Goal: Task Accomplishment & Management: Manage account settings

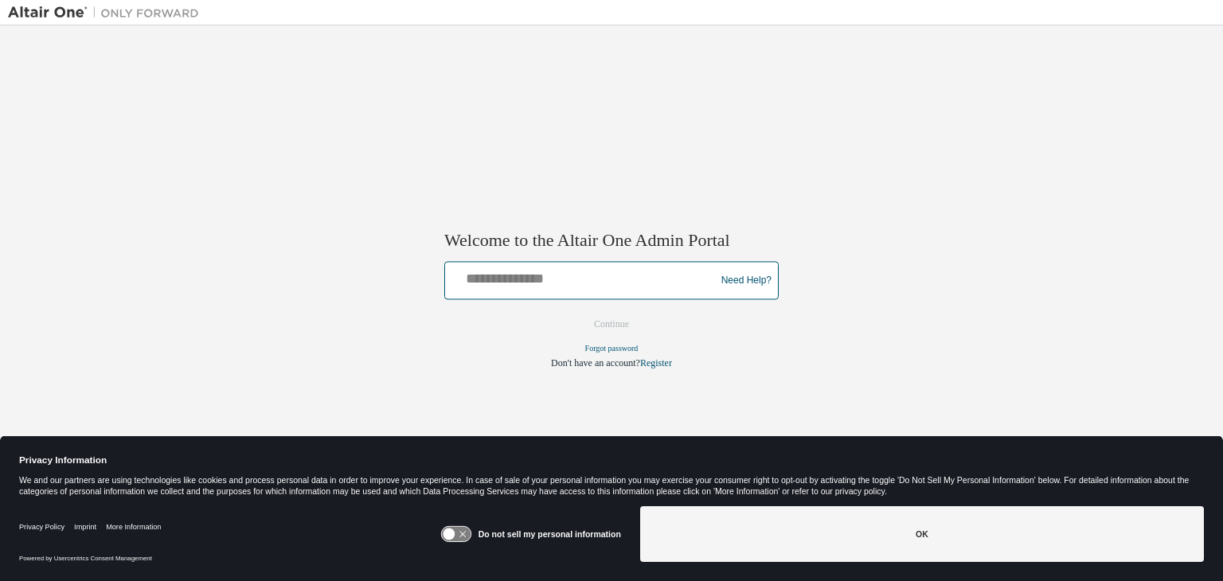
click at [538, 279] on input "text" at bounding box center [583, 277] width 262 height 23
type input "**********"
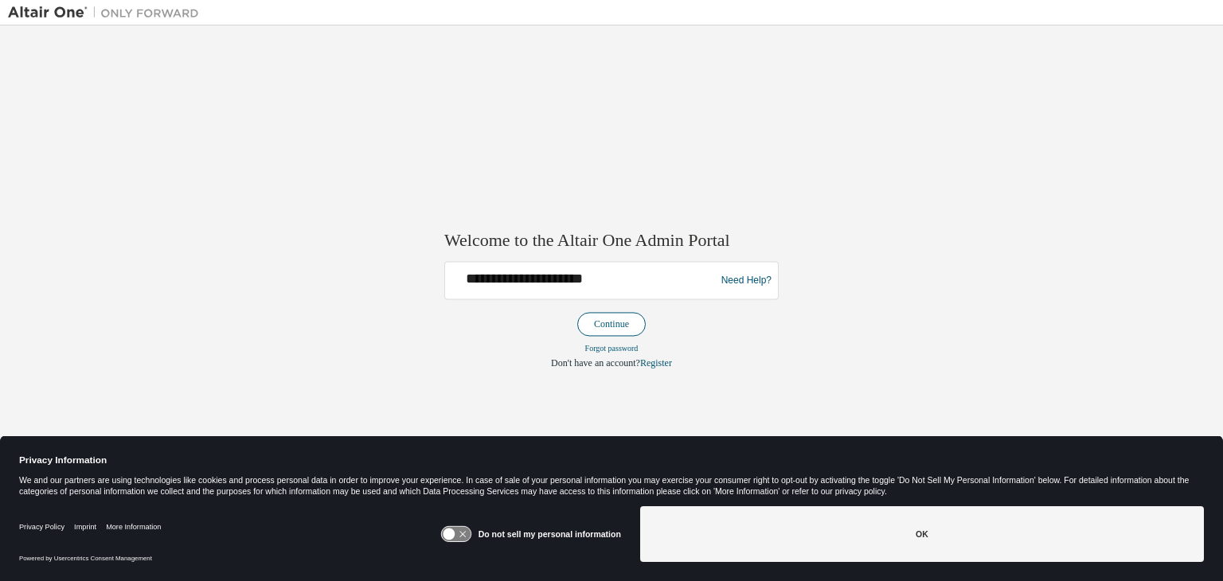
click at [612, 315] on button "Continue" at bounding box center [611, 325] width 68 height 24
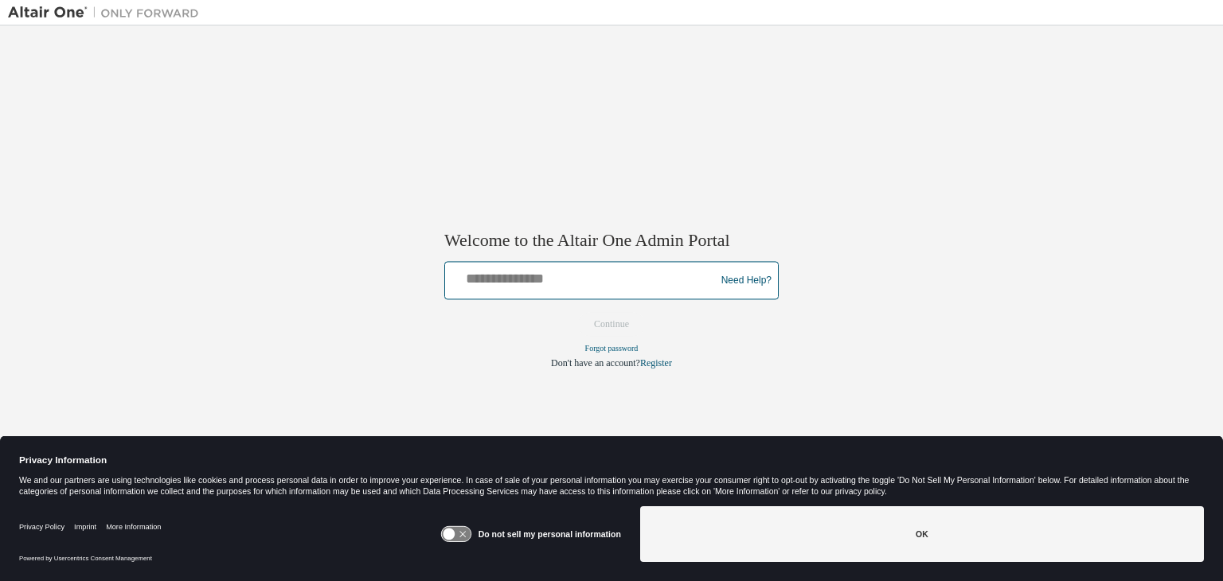
type input "**********"
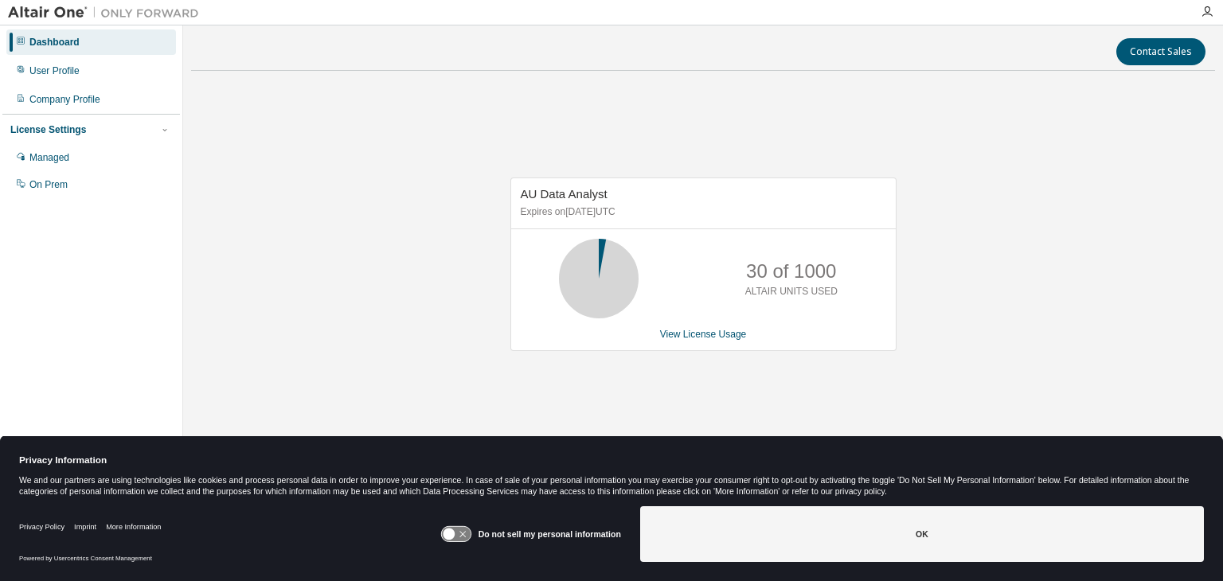
click at [41, 33] on div "Dashboard" at bounding box center [91, 41] width 170 height 25
click at [703, 333] on link "View License Usage" at bounding box center [703, 334] width 87 height 11
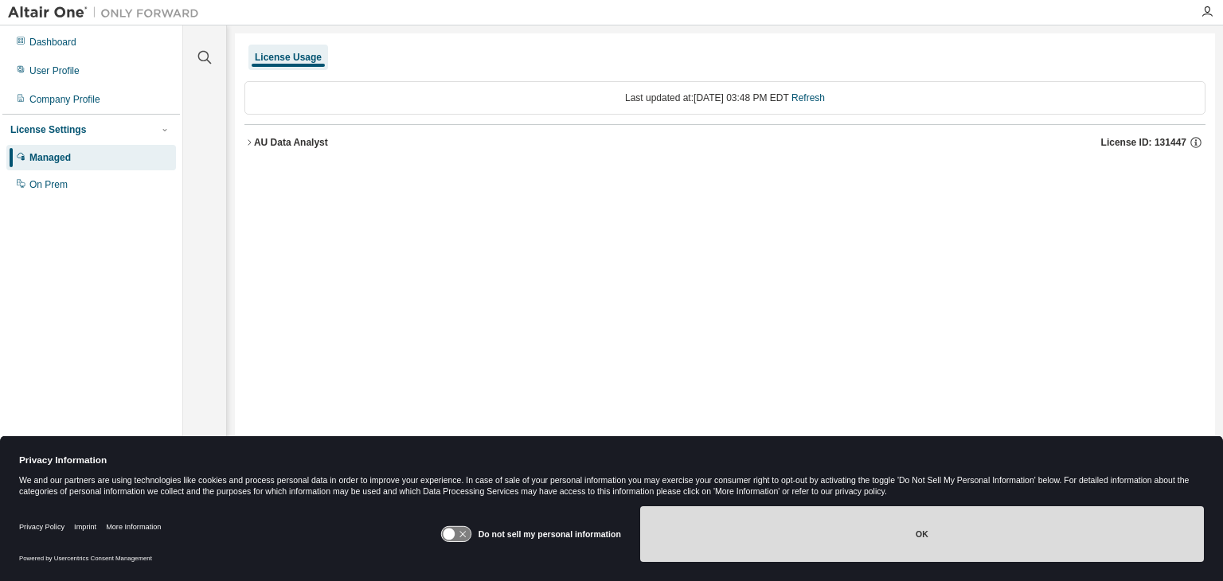
click at [706, 527] on button "OK" at bounding box center [922, 535] width 564 height 56
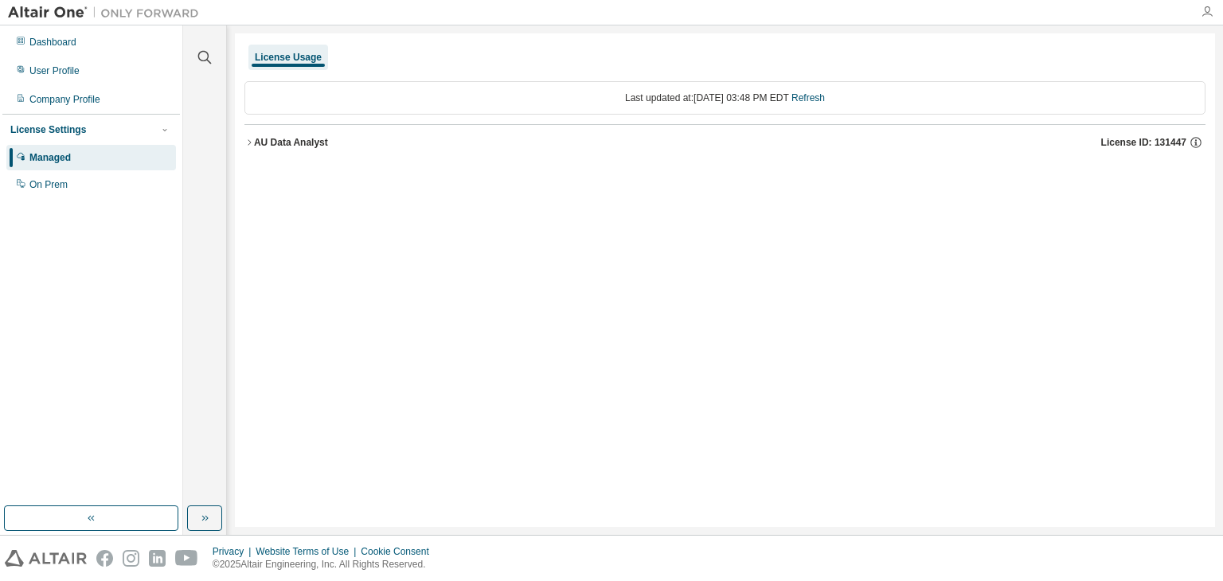
click at [1211, 10] on icon "button" at bounding box center [1207, 12] width 13 height 13
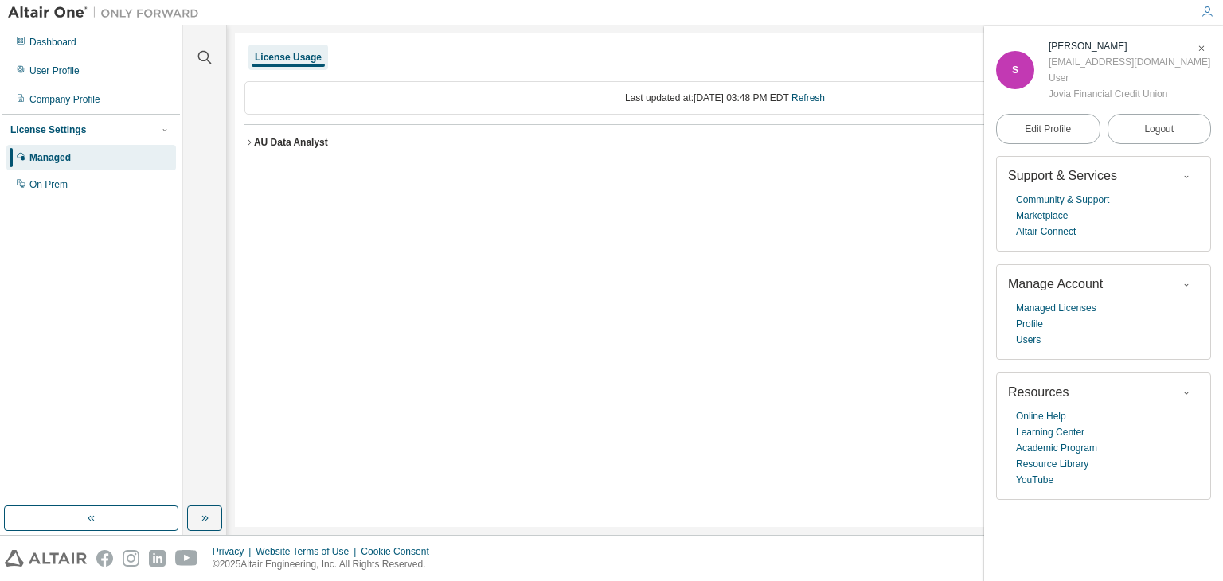
click at [1211, 10] on icon "button" at bounding box center [1207, 12] width 13 height 13
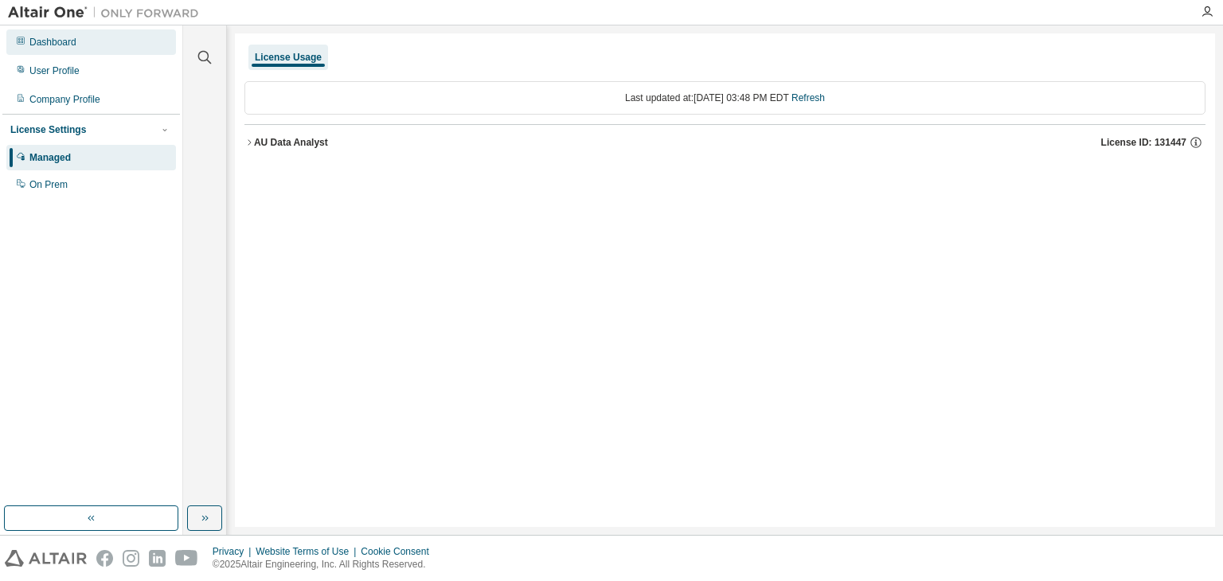
click at [54, 43] on div "Dashboard" at bounding box center [52, 42] width 47 height 13
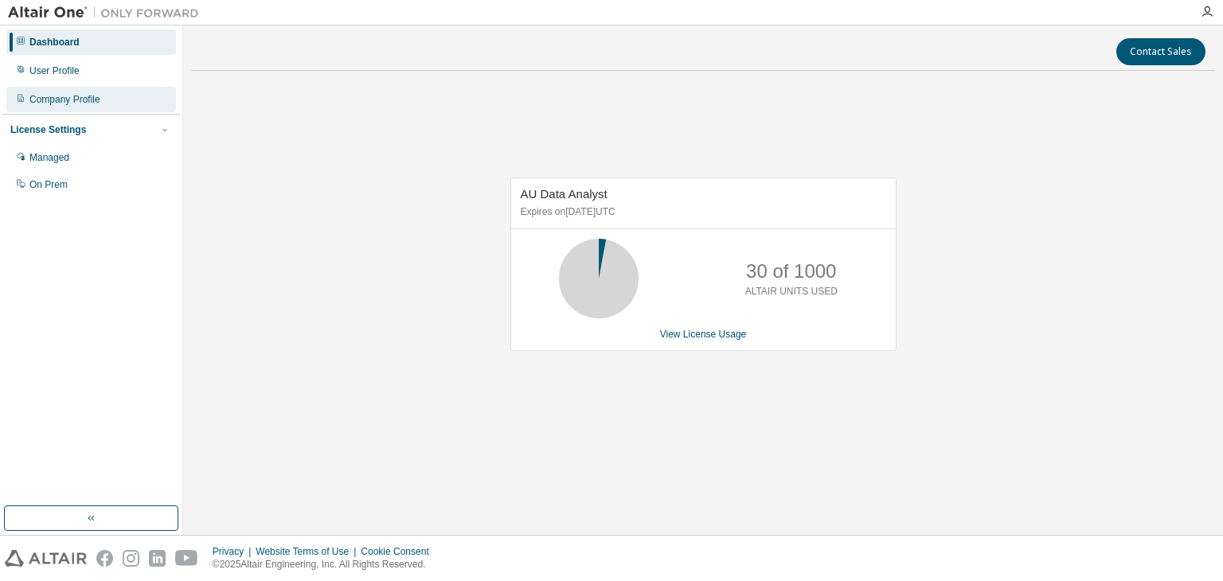
click at [53, 96] on div "Company Profile" at bounding box center [64, 99] width 71 height 13
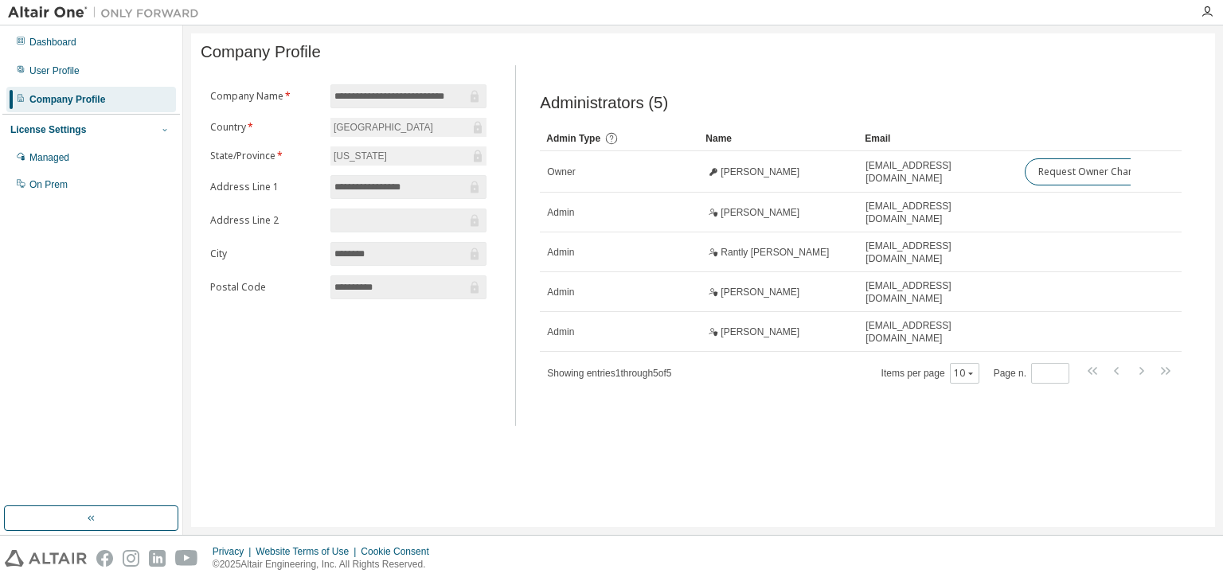
click at [162, 128] on icon "button" at bounding box center [165, 130] width 10 height 10
click at [642, 18] on div at bounding box center [699, 12] width 984 height 25
click at [1210, 10] on icon "button" at bounding box center [1207, 12] width 13 height 13
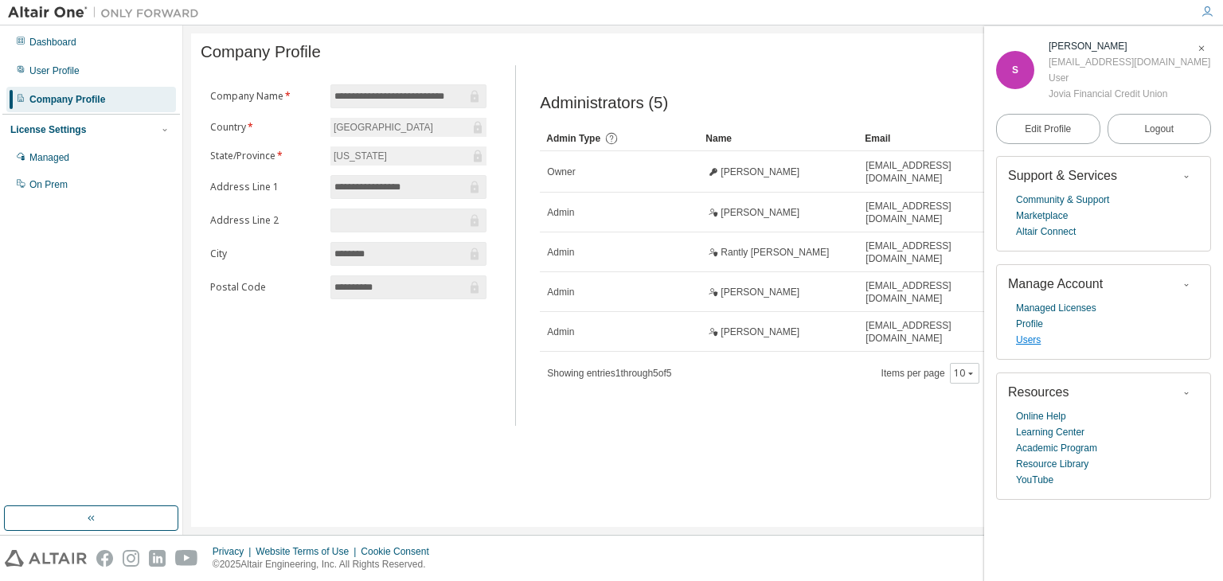
click at [1030, 344] on link "Users" at bounding box center [1028, 340] width 25 height 16
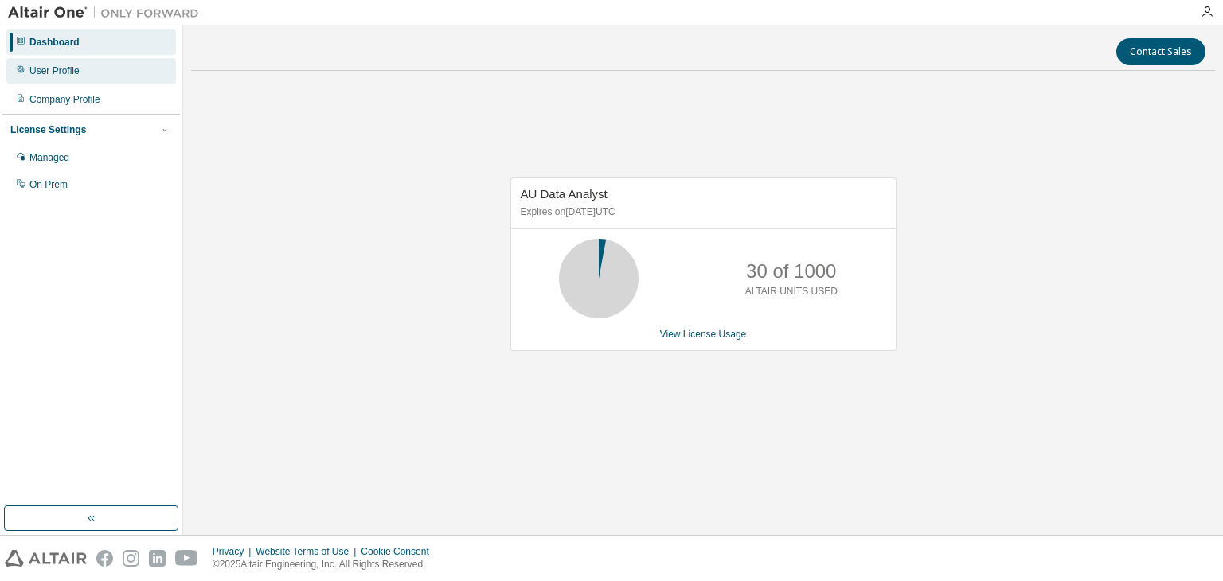
click at [57, 65] on div "User Profile" at bounding box center [54, 71] width 50 height 13
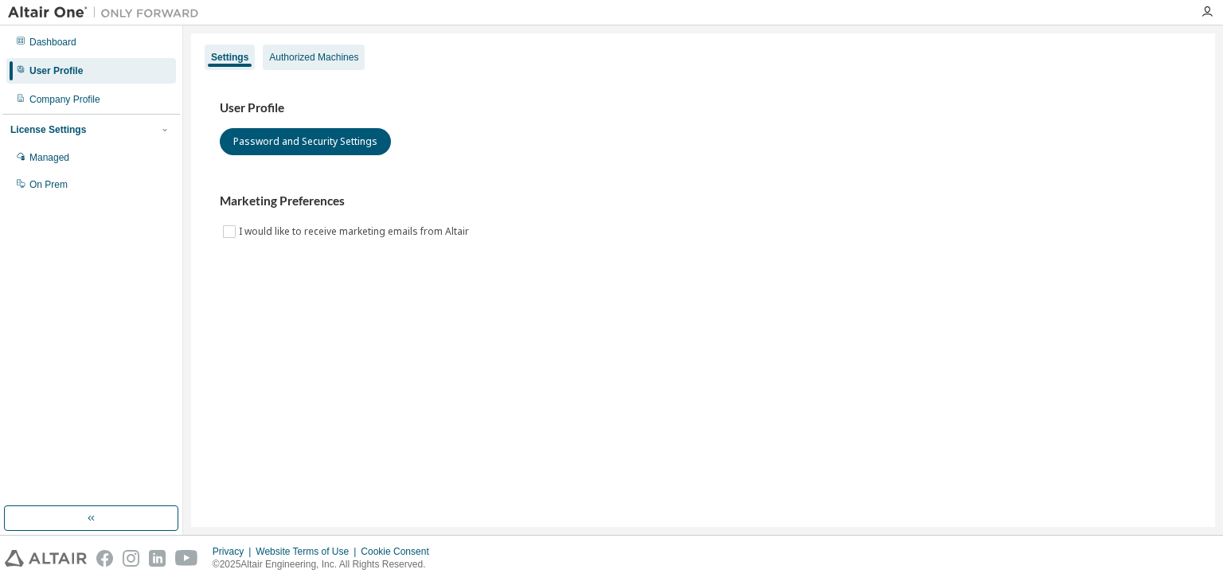
click at [295, 60] on div "Authorized Machines" at bounding box center [313, 57] width 89 height 13
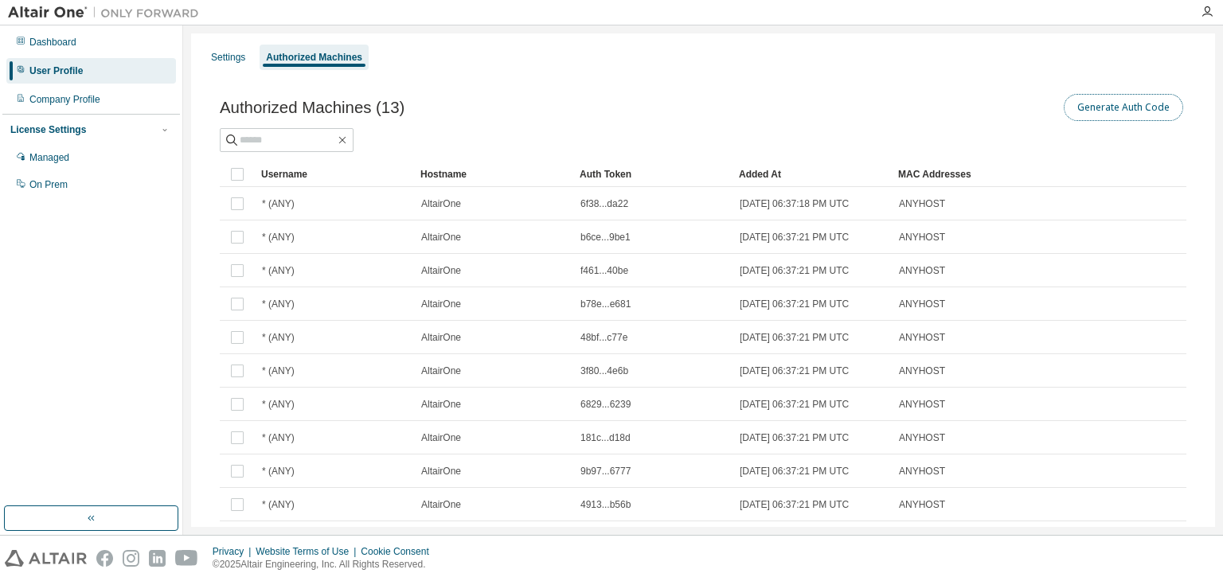
click at [1097, 104] on button "Generate Auth Code" at bounding box center [1123, 107] width 119 height 27
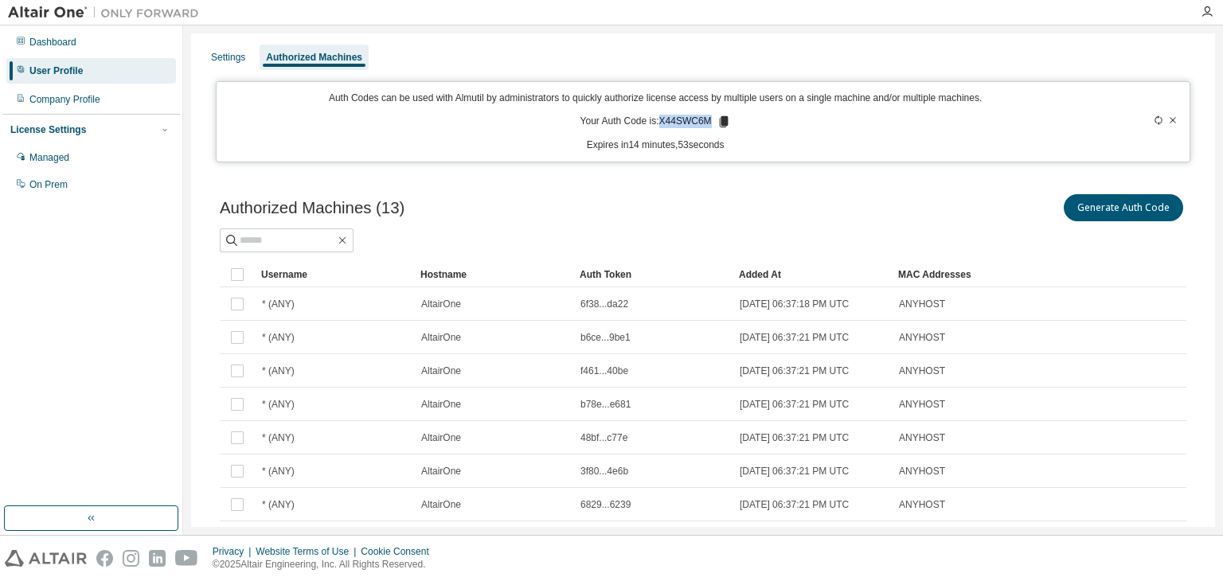
drag, startPoint x: 657, startPoint y: 121, endPoint x: 704, endPoint y: 119, distance: 47.0
click at [704, 119] on p "Your Auth Code is: X44SWC6M" at bounding box center [656, 122] width 151 height 14
copy p "X44SWC6M"
